Goal: Task Accomplishment & Management: Complete application form

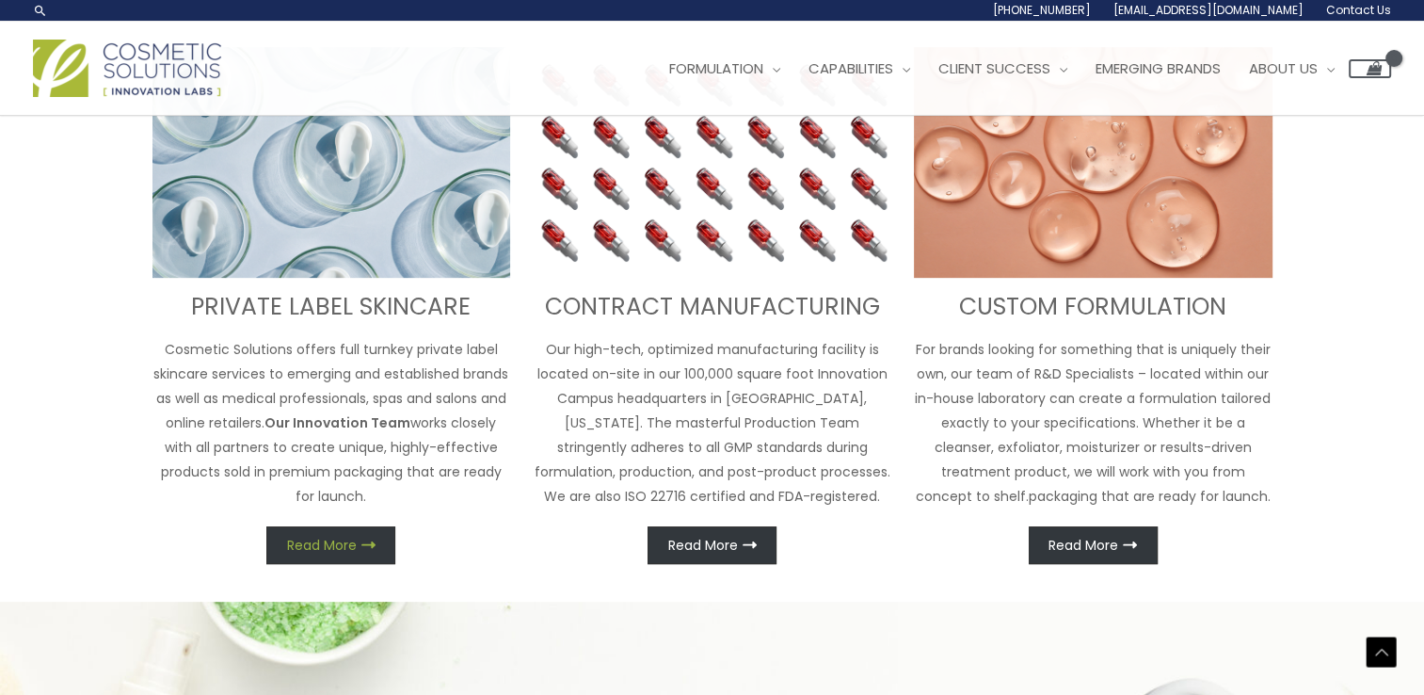
scroll to position [742, 0]
click at [342, 555] on link "Read More" at bounding box center [330, 546] width 129 height 38
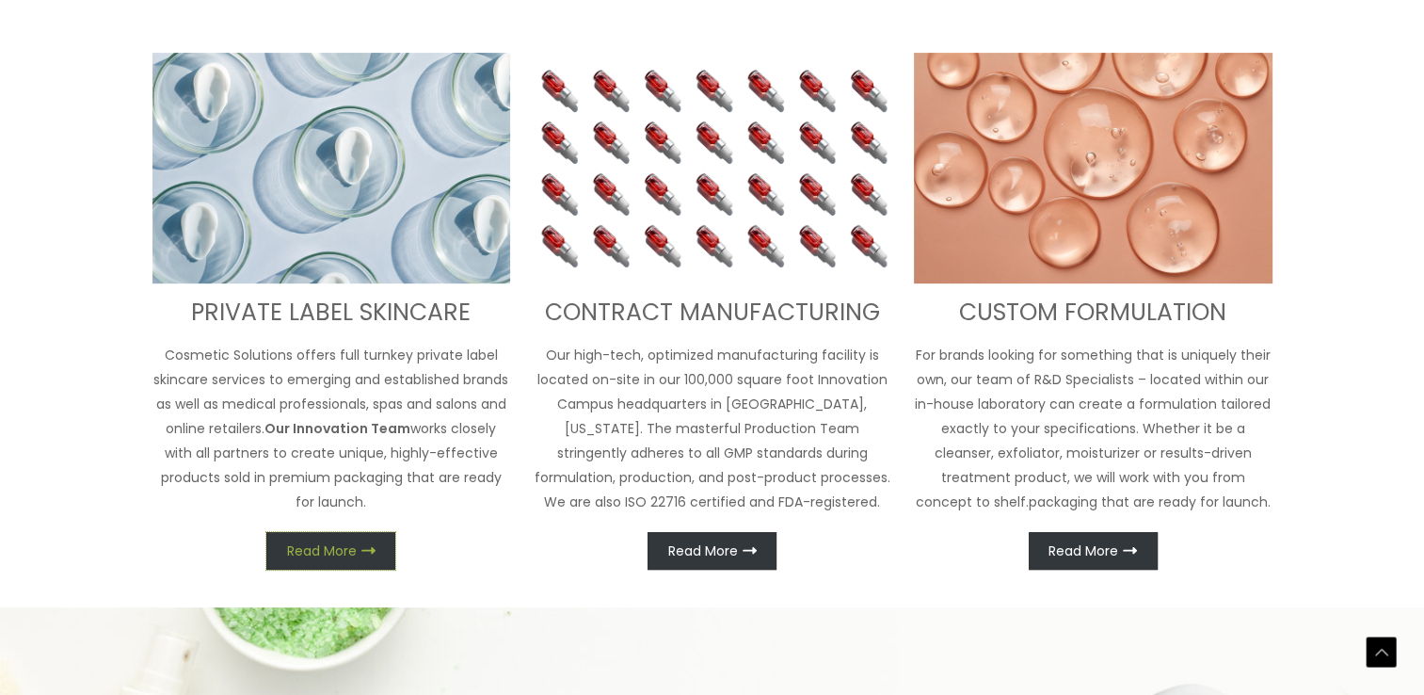
scroll to position [770, 0]
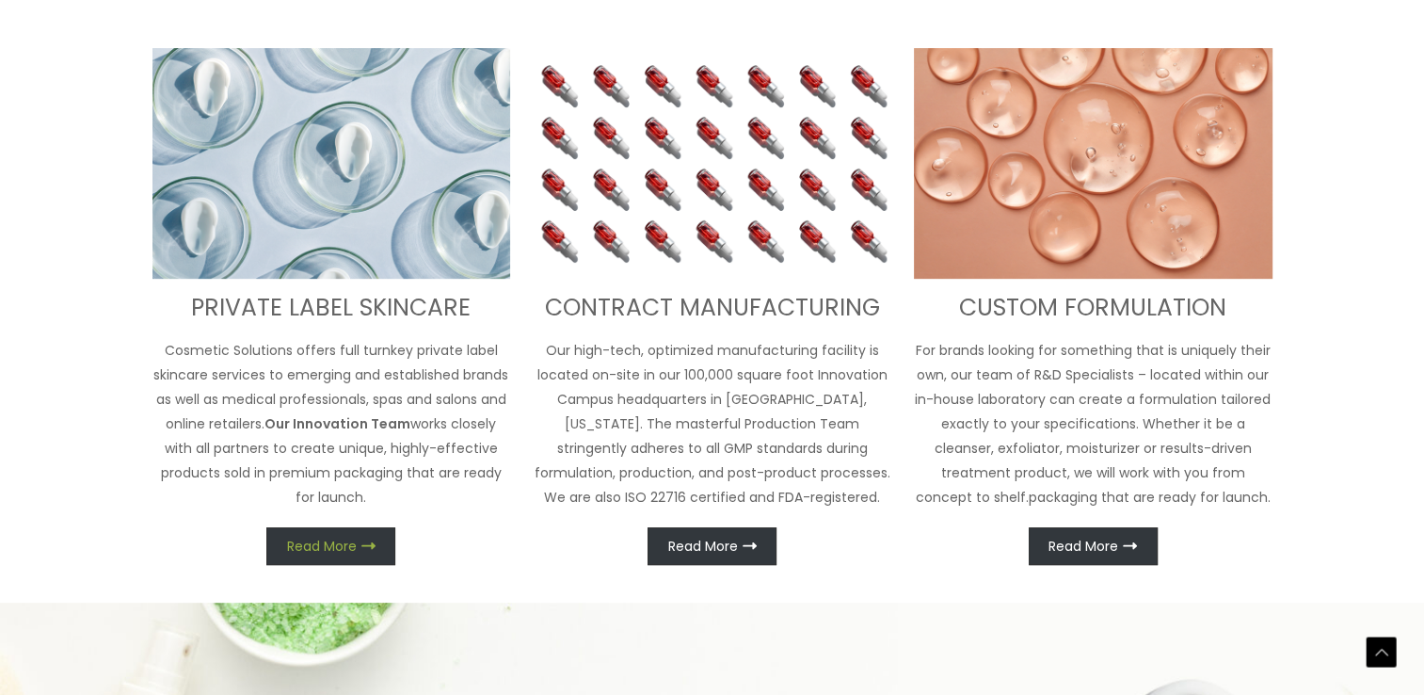
click at [323, 544] on span "Read More" at bounding box center [322, 545] width 70 height 13
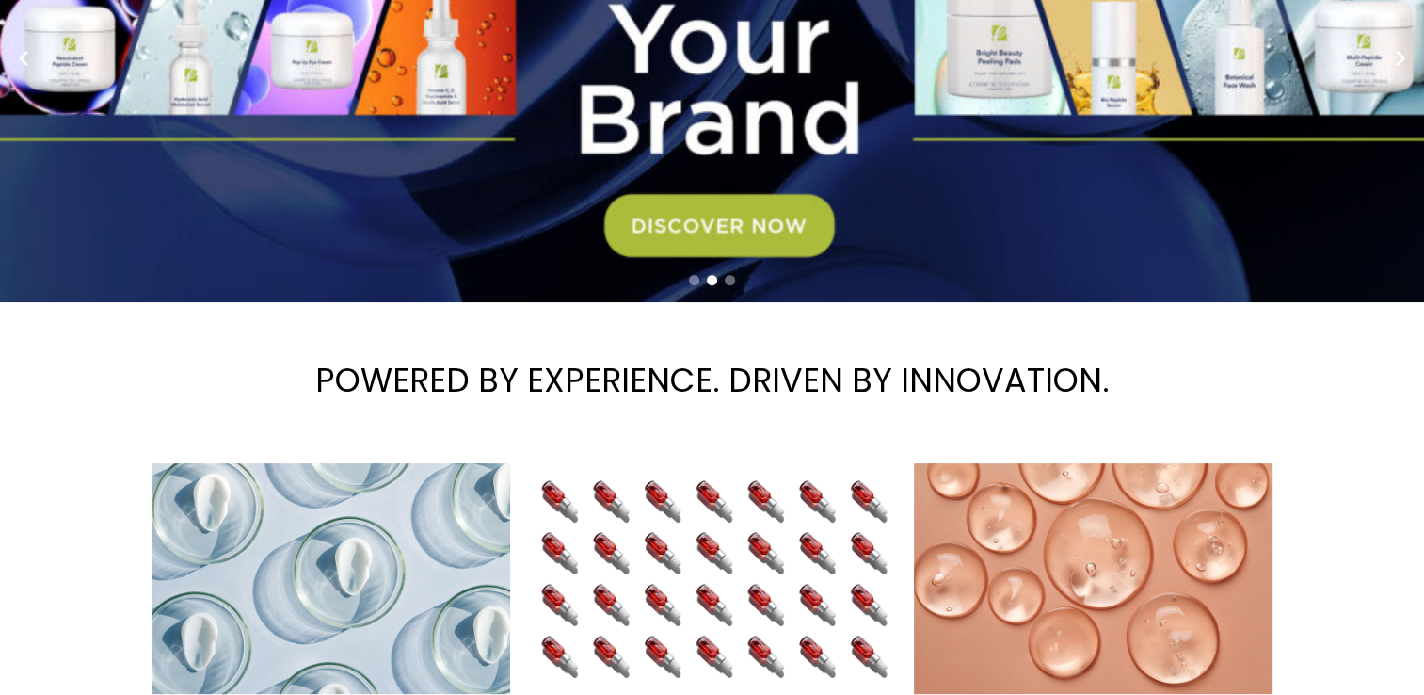
scroll to position [0, 0]
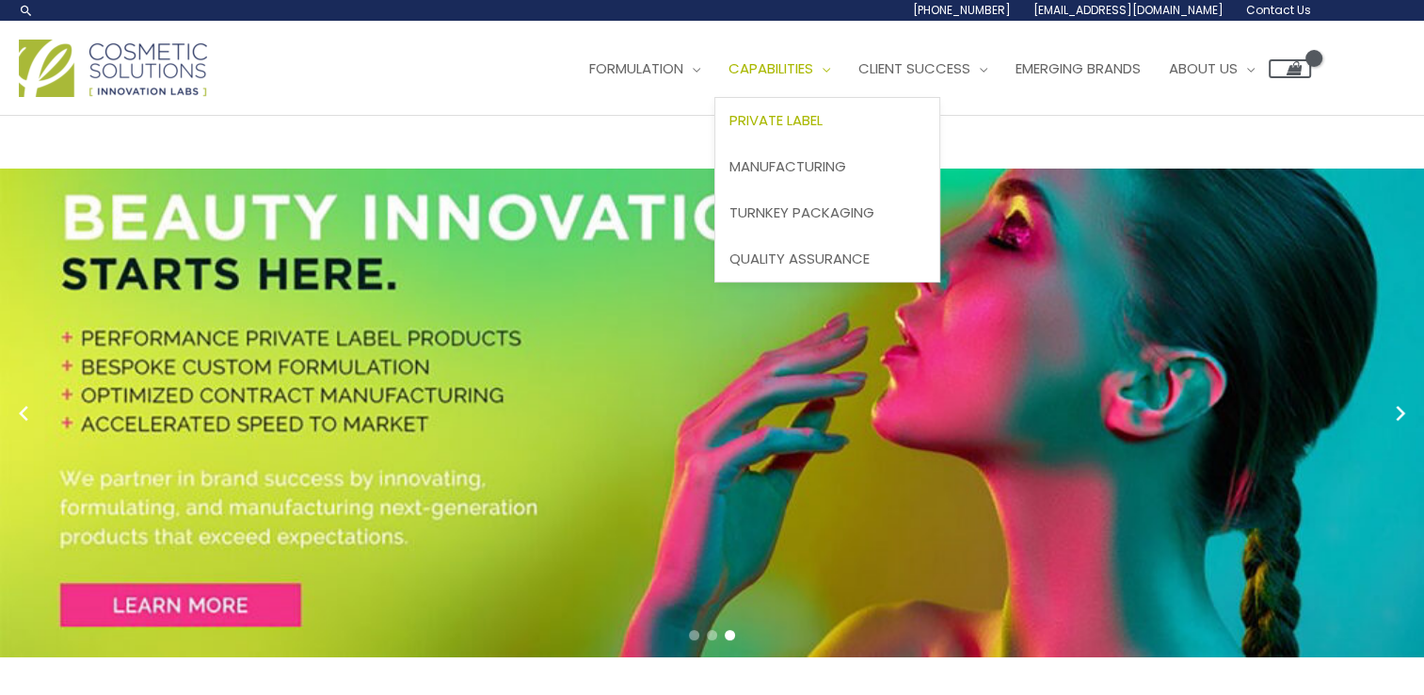
click at [814, 126] on span "Private Label" at bounding box center [775, 120] width 93 height 20
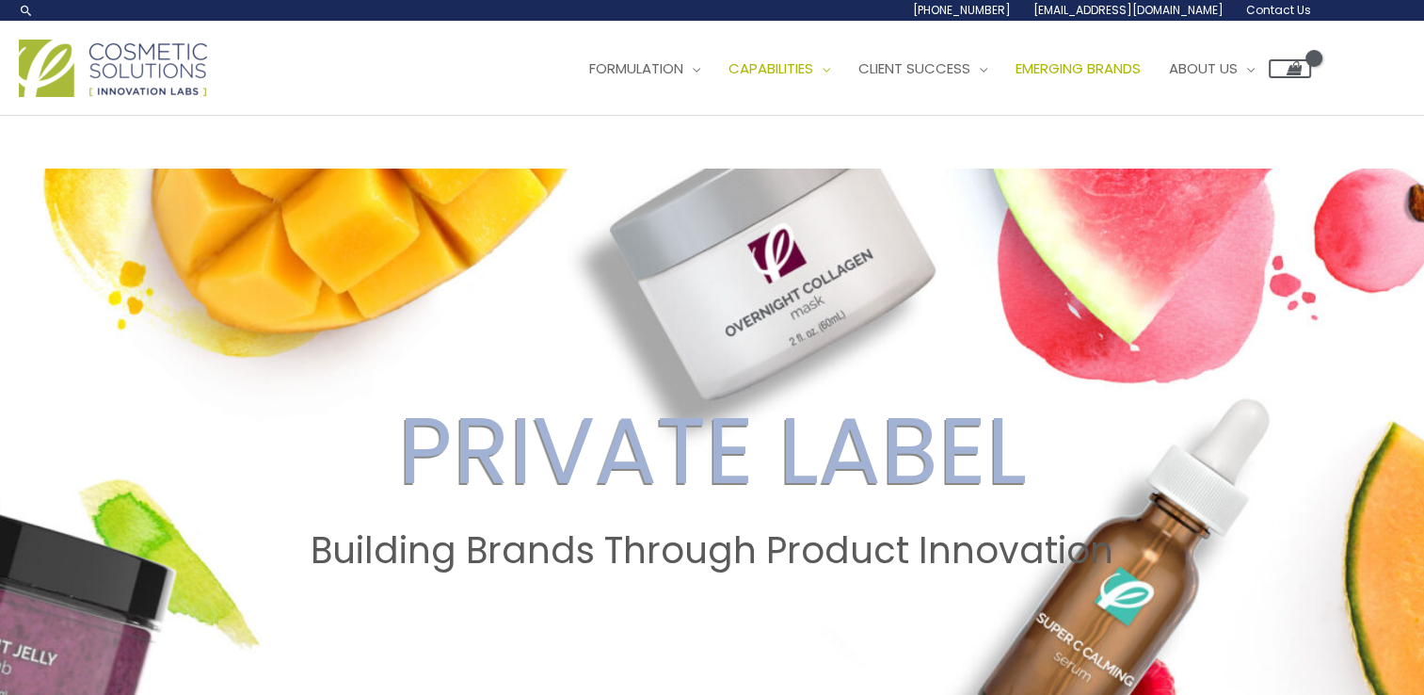
click at [1127, 75] on span "Emerging Brands" at bounding box center [1077, 68] width 125 height 20
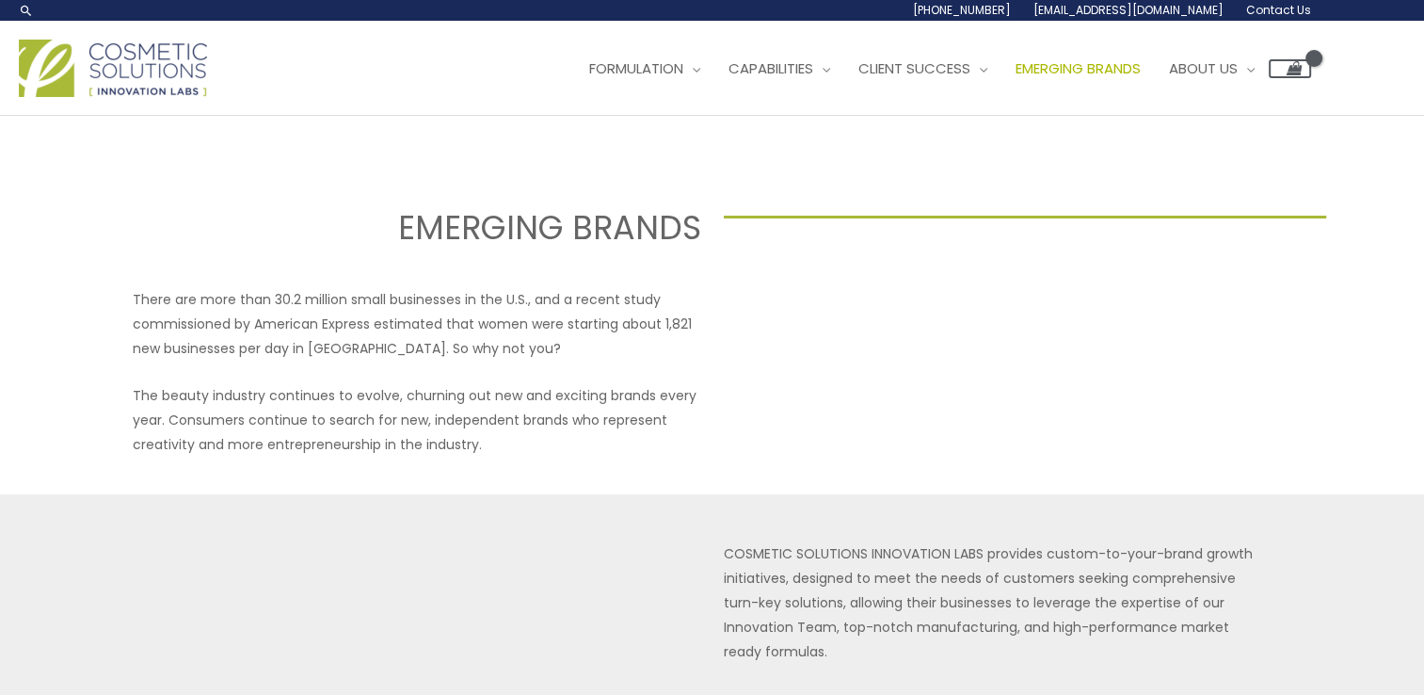
select select
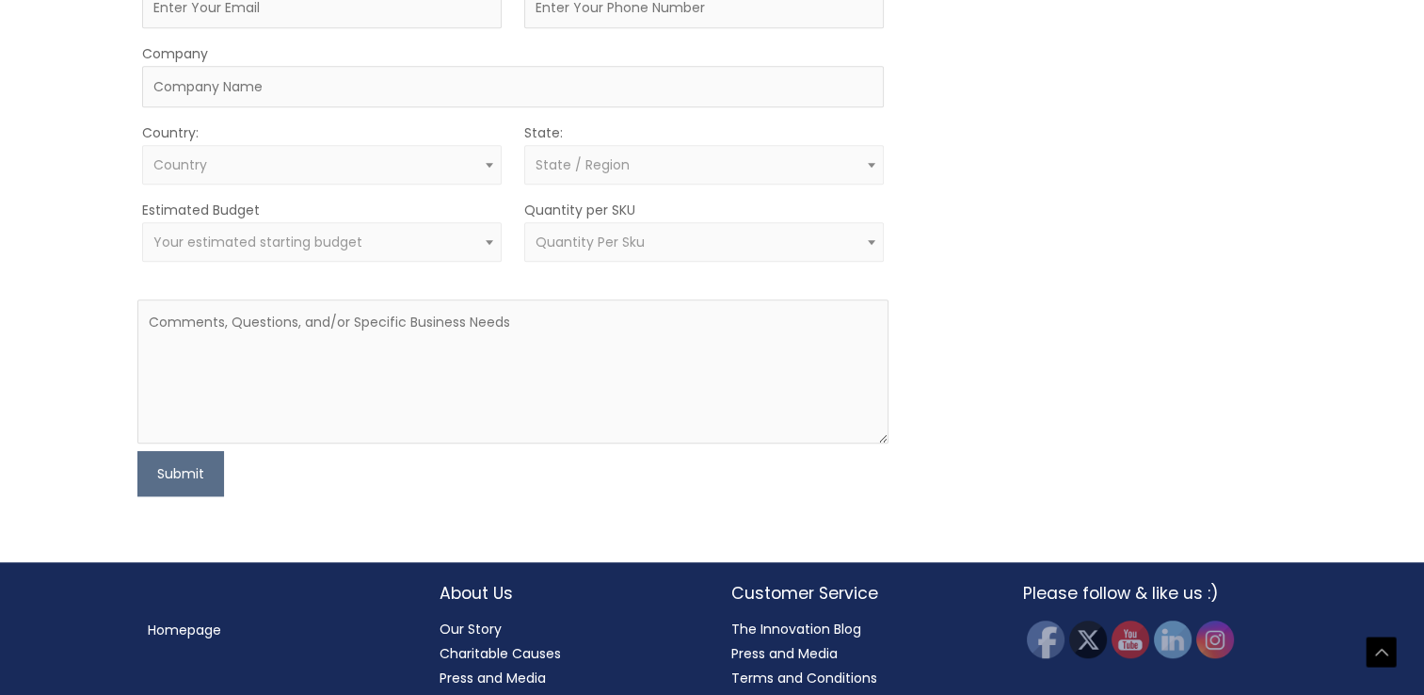
scroll to position [1299, 0]
